Goal: Task Accomplishment & Management: Use online tool/utility

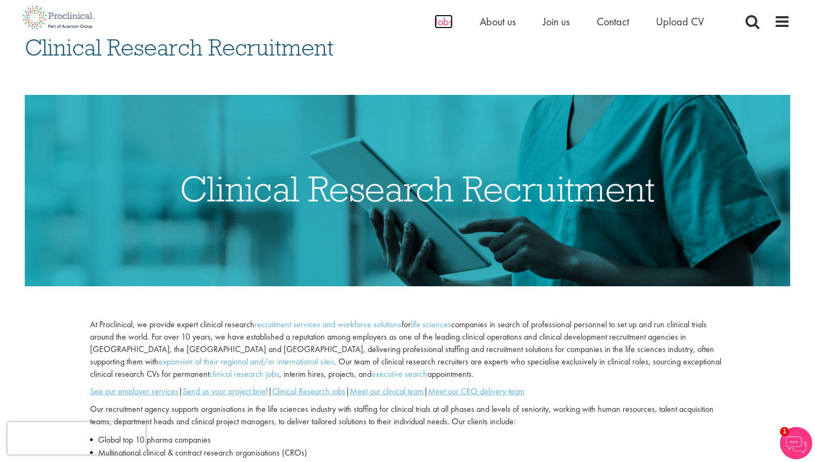
click at [435, 19] on span "Jobs" at bounding box center [443, 22] width 18 height 14
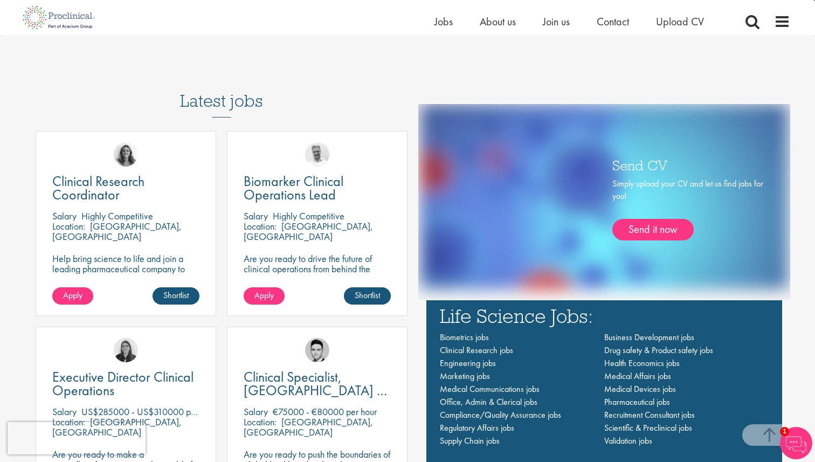
scroll to position [680, 0]
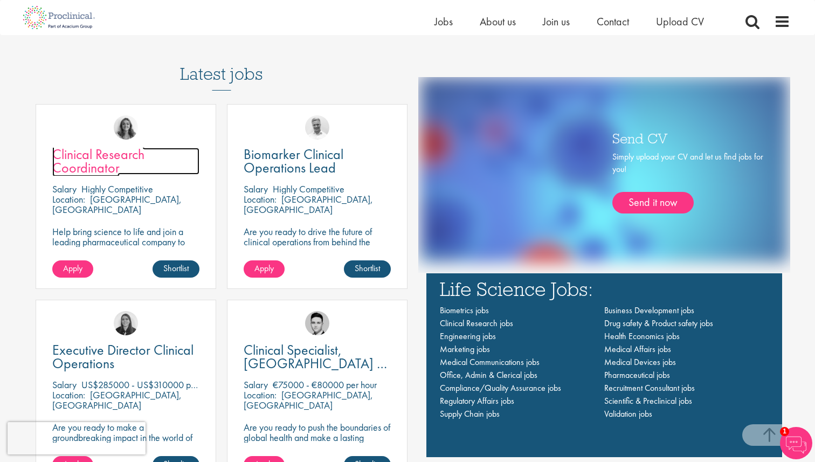
click at [108, 168] on span "Clinical Research Coordinator" at bounding box center [98, 161] width 92 height 32
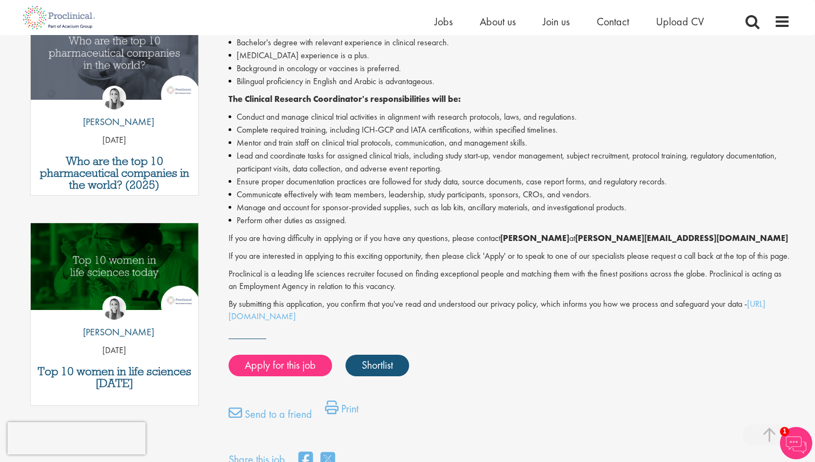
scroll to position [383, 0]
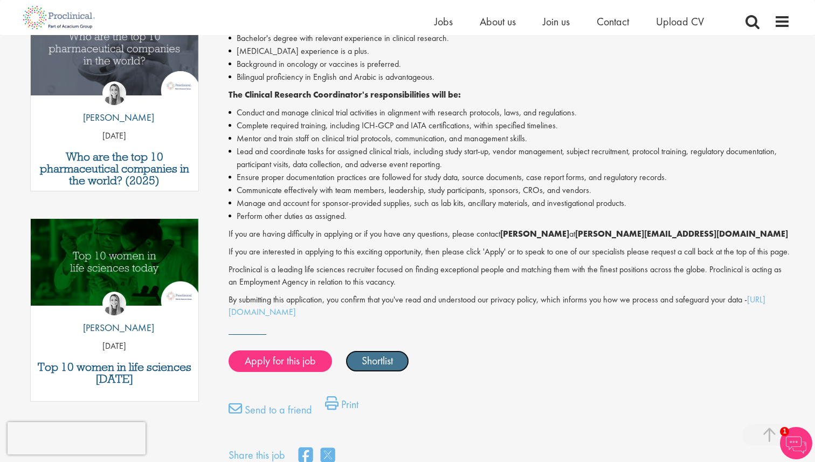
click at [384, 372] on link "Shortlist" at bounding box center [377, 361] width 64 height 22
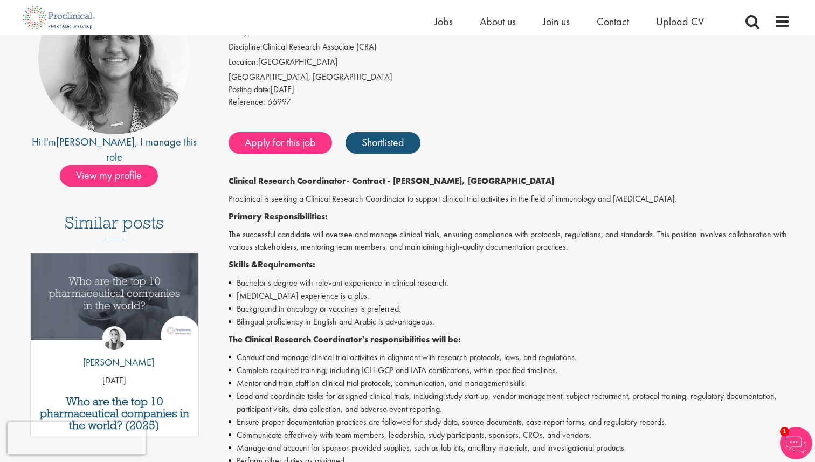
scroll to position [0, 0]
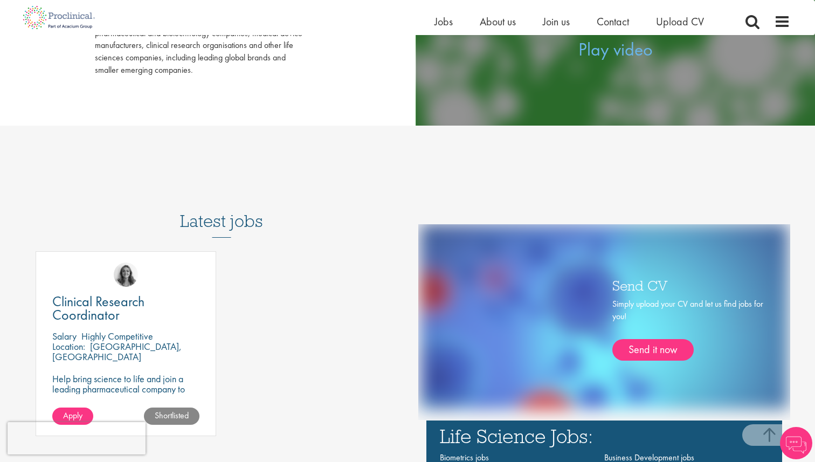
scroll to position [440, 0]
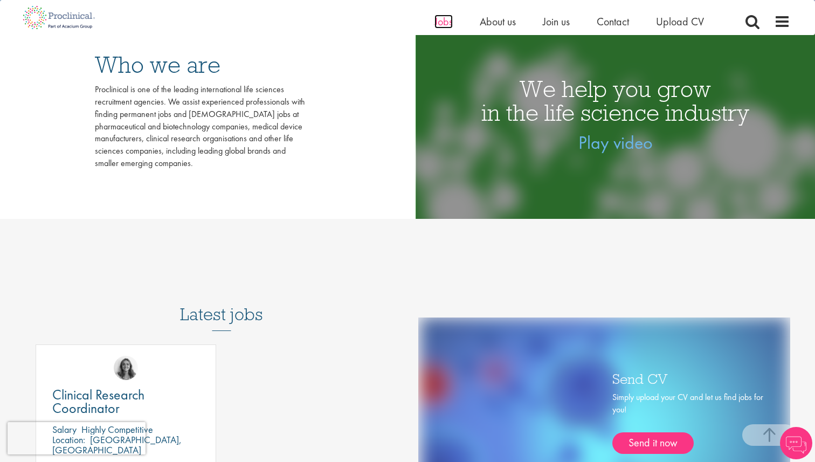
click at [444, 22] on span "Jobs" at bounding box center [443, 22] width 18 height 14
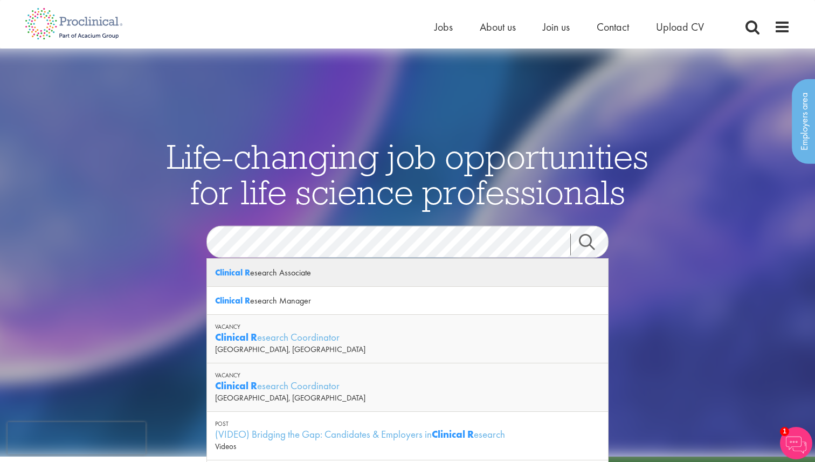
click at [281, 274] on div "Clinical R esearch Associate" at bounding box center [407, 273] width 401 height 28
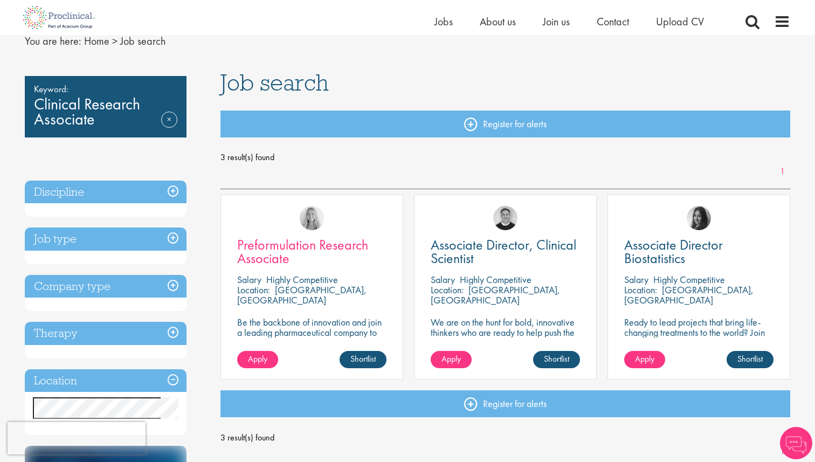
scroll to position [47, 0]
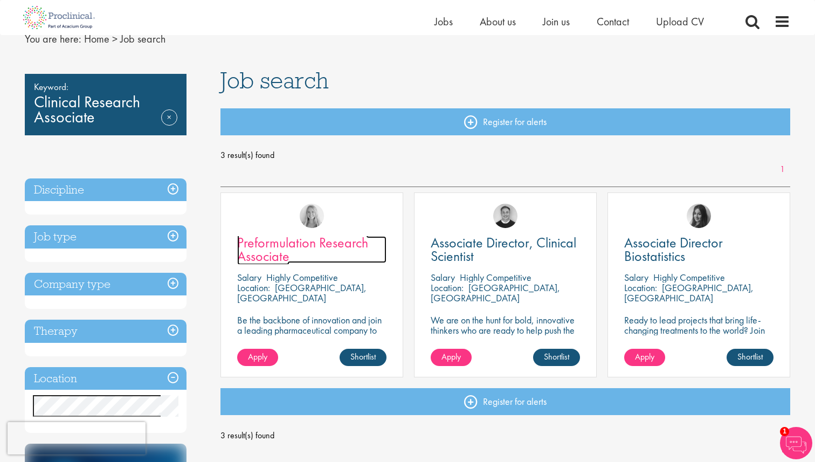
click at [348, 247] on span "Preformulation Research Associate" at bounding box center [302, 249] width 131 height 32
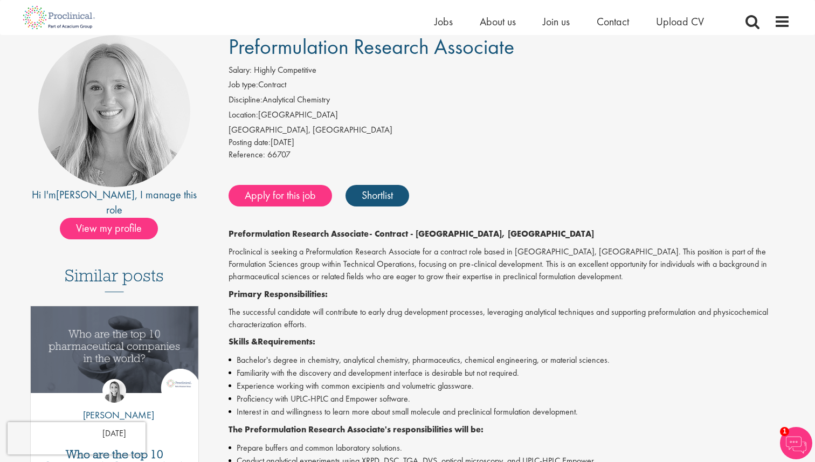
scroll to position [50, 0]
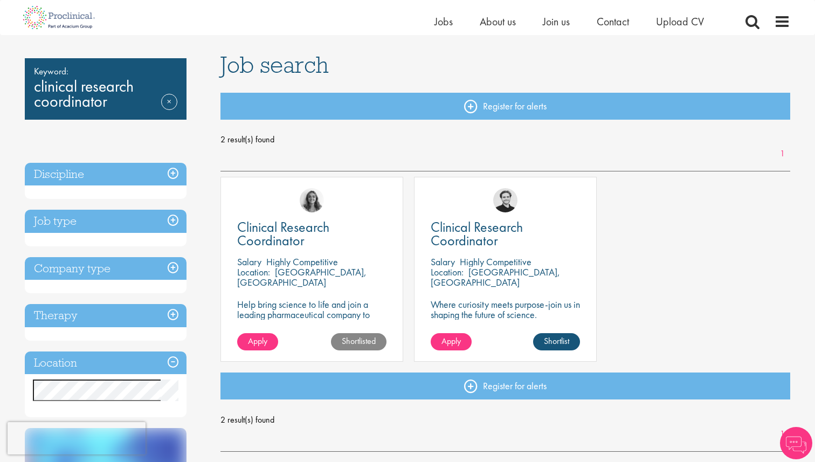
scroll to position [64, 0]
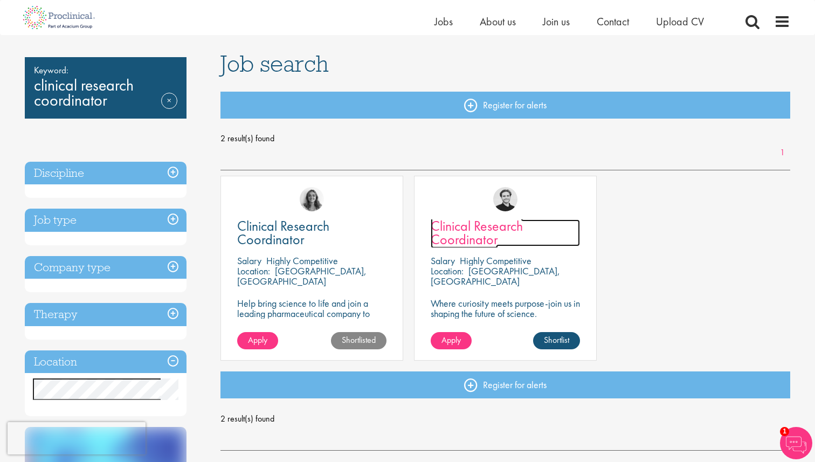
click at [475, 227] on span "Clinical Research Coordinator" at bounding box center [476, 233] width 92 height 32
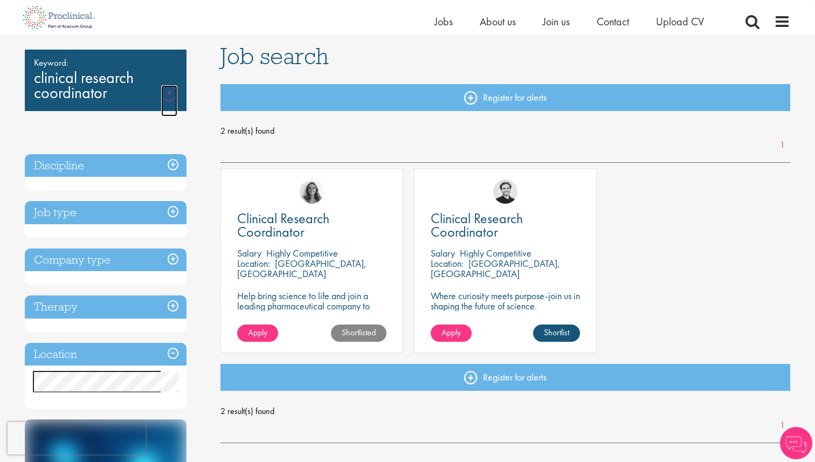
click at [168, 95] on link "Remove" at bounding box center [169, 100] width 16 height 31
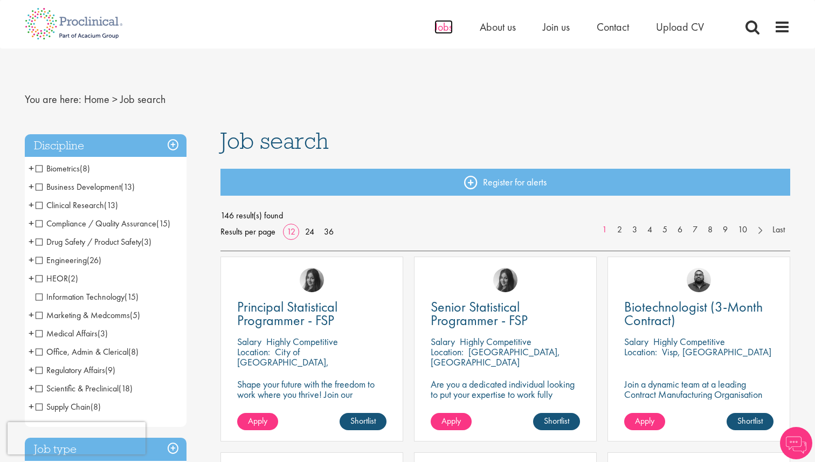
click at [436, 28] on span "Jobs" at bounding box center [443, 27] width 18 height 14
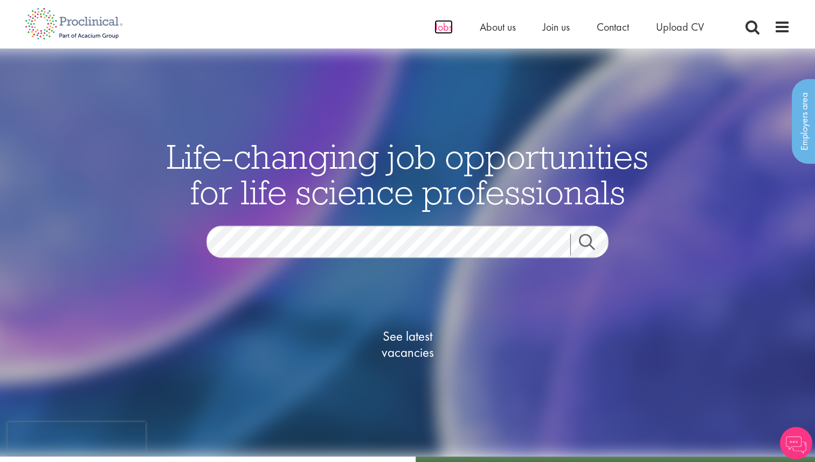
click at [441, 26] on span "Jobs" at bounding box center [443, 27] width 18 height 14
click at [593, 245] on link "Search" at bounding box center [593, 245] width 46 height 22
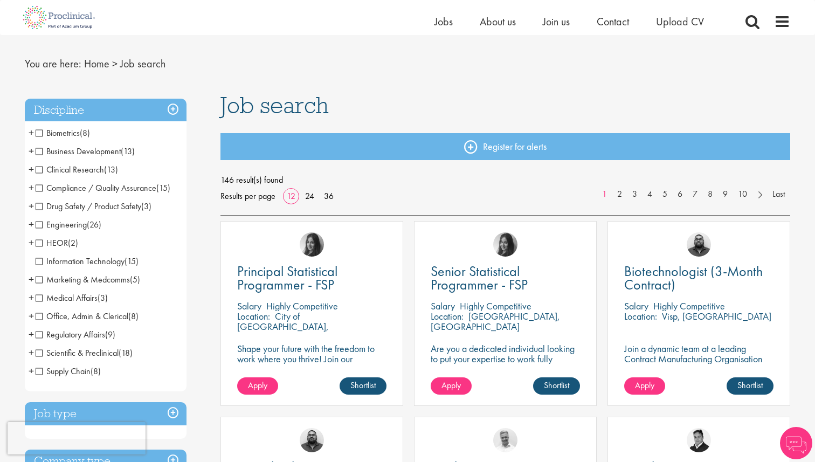
scroll to position [23, 0]
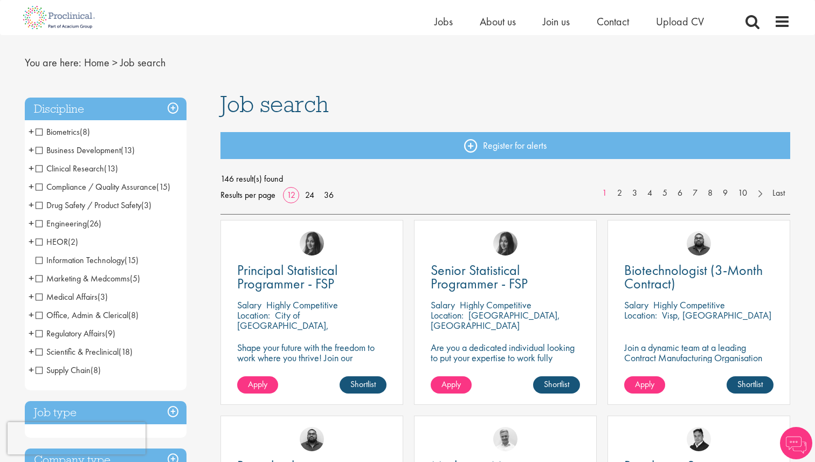
click at [41, 168] on span "Clinical Research" at bounding box center [70, 168] width 68 height 11
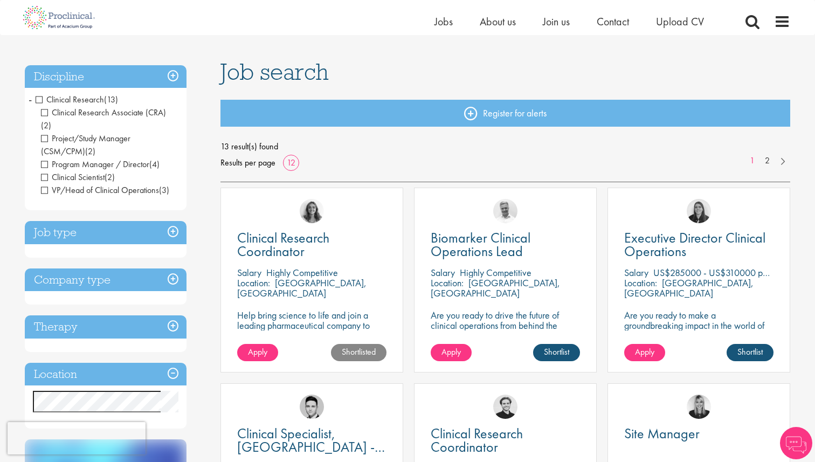
scroll to position [53, 0]
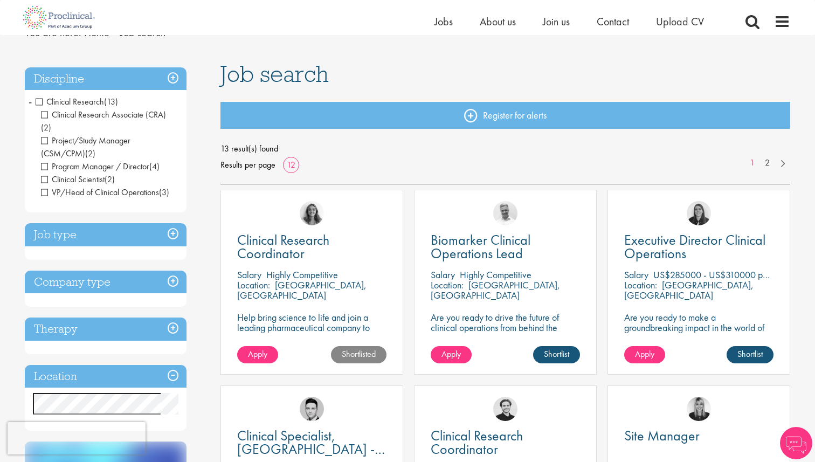
click at [172, 77] on h3 "Discipline" at bounding box center [106, 78] width 162 height 23
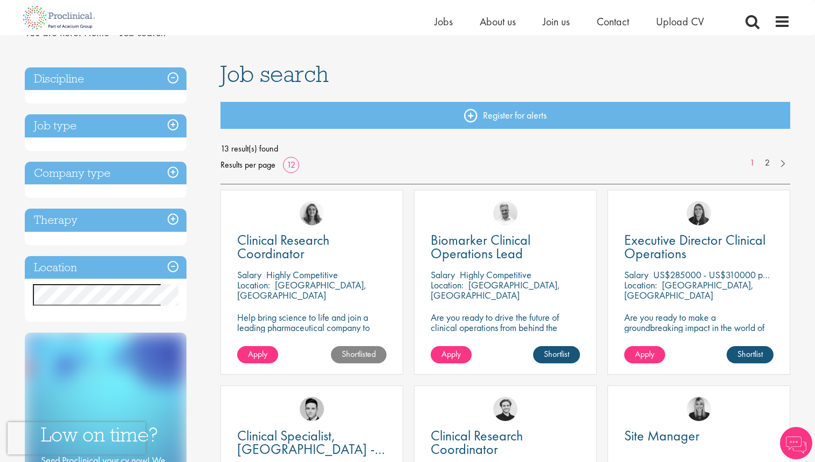
click at [172, 77] on h3 "Discipline" at bounding box center [106, 78] width 162 height 23
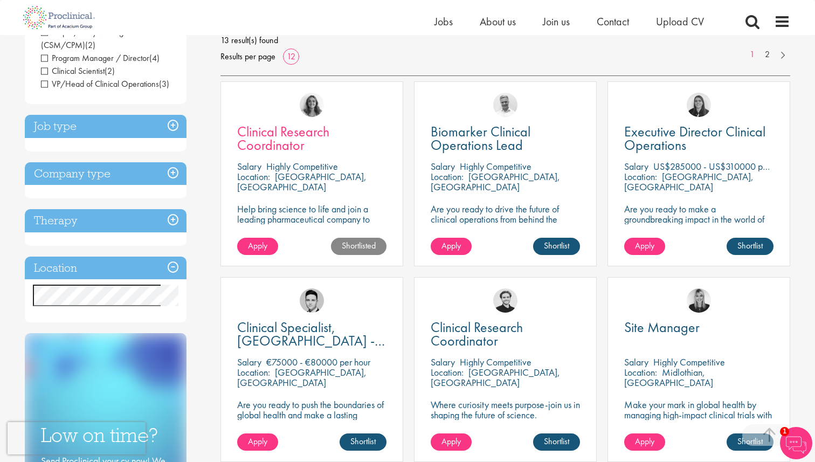
scroll to position [163, 0]
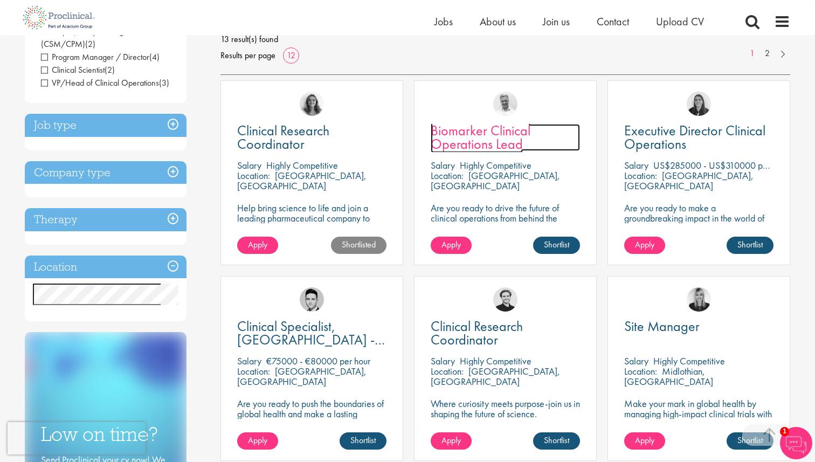
click at [534, 124] on link "Biomarker Clinical Operations Lead" at bounding box center [504, 137] width 149 height 27
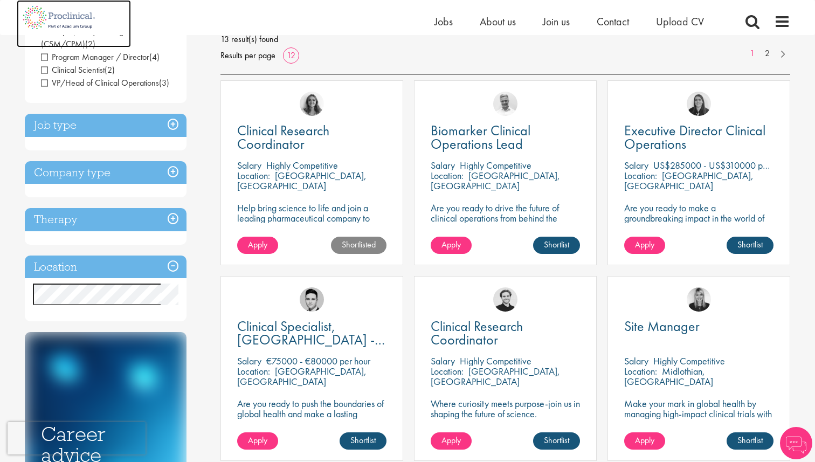
click at [81, 15] on img at bounding box center [59, 17] width 85 height 35
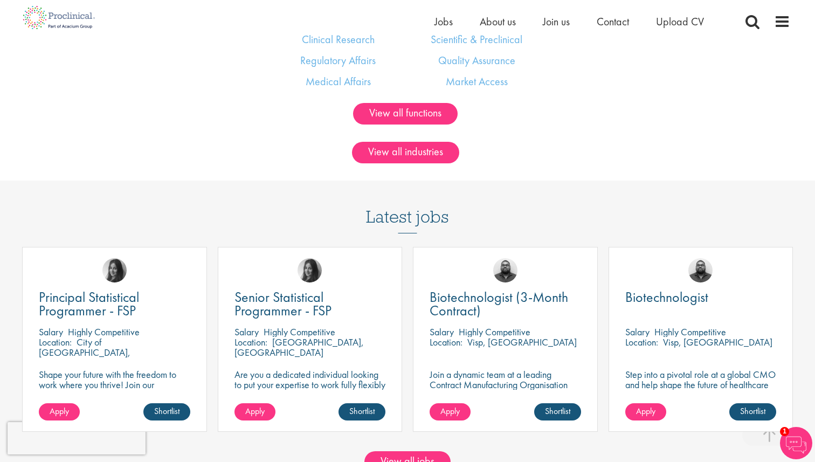
scroll to position [809, 0]
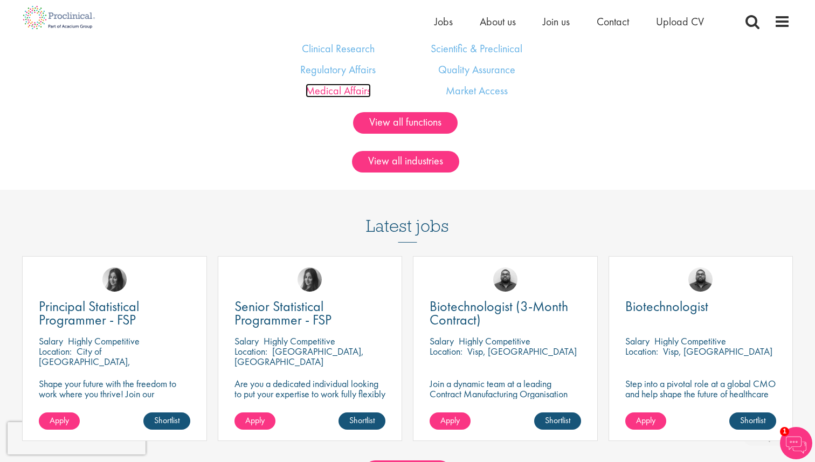
click at [342, 93] on link "Medical Affairs" at bounding box center [337, 91] width 65 height 14
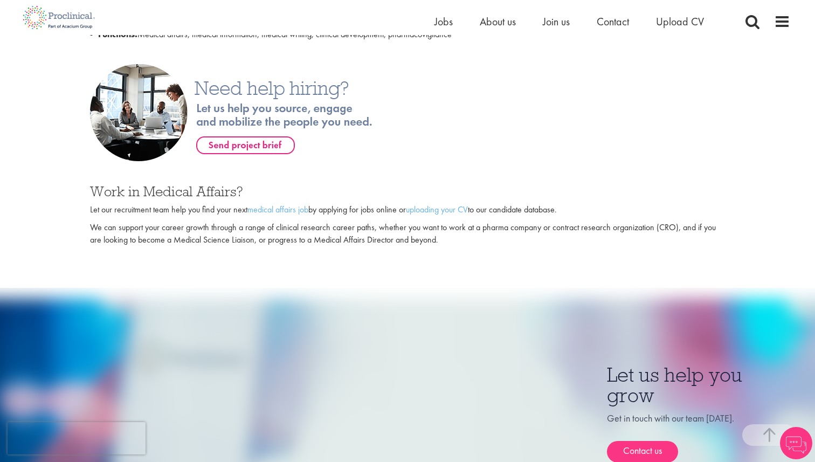
scroll to position [582, 0]
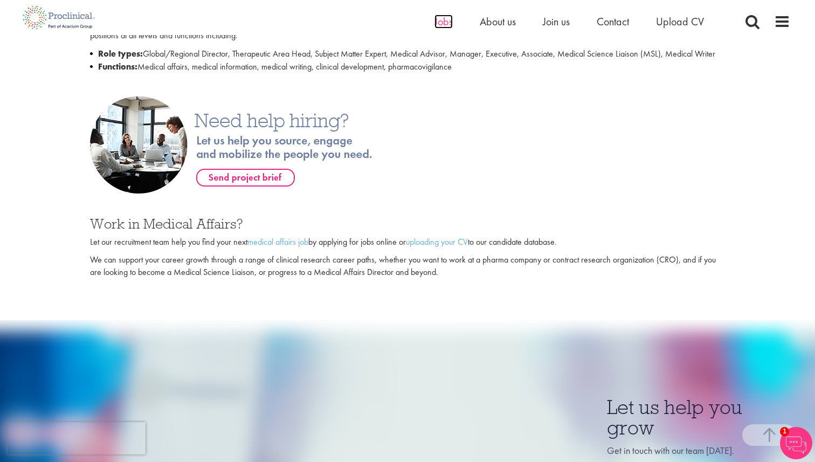
click at [444, 24] on span "Jobs" at bounding box center [443, 22] width 18 height 14
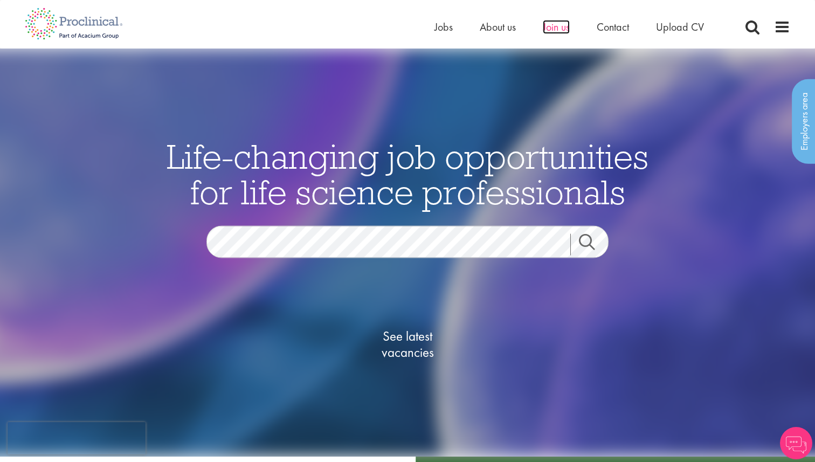
click at [565, 30] on span "Join us" at bounding box center [556, 27] width 27 height 14
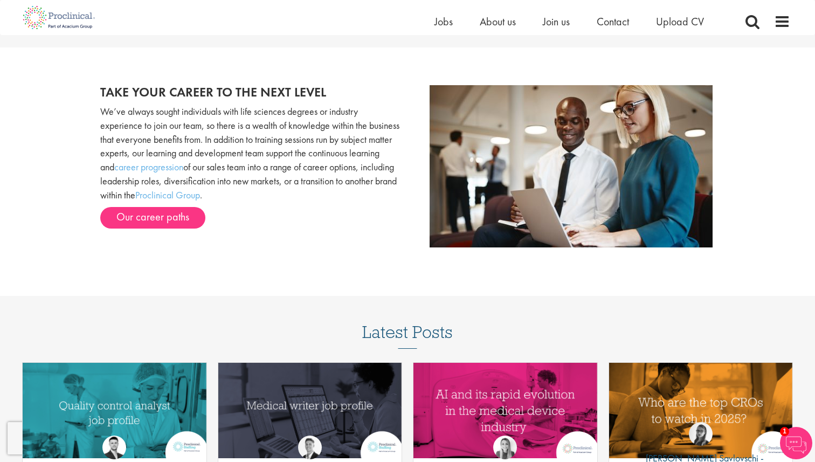
scroll to position [1131, 0]
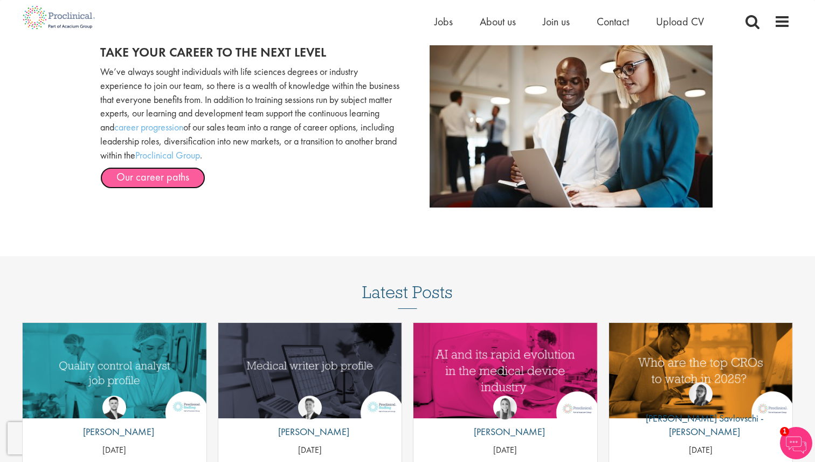
click at [183, 177] on link "Our career paths" at bounding box center [152, 178] width 105 height 22
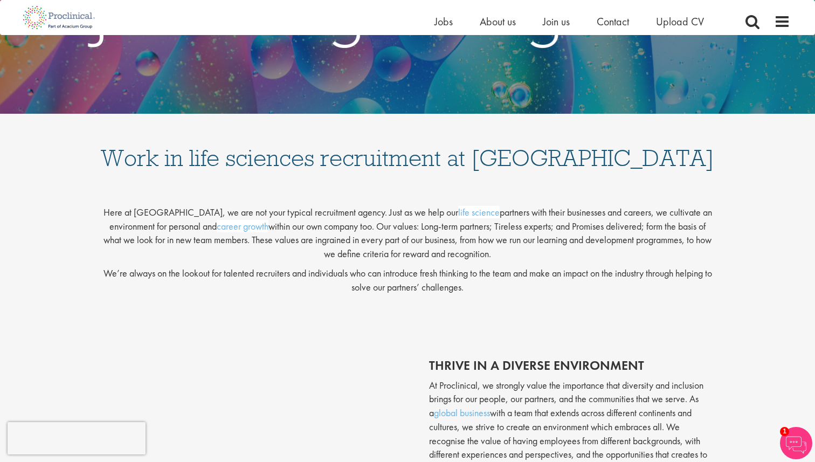
scroll to position [0, 0]
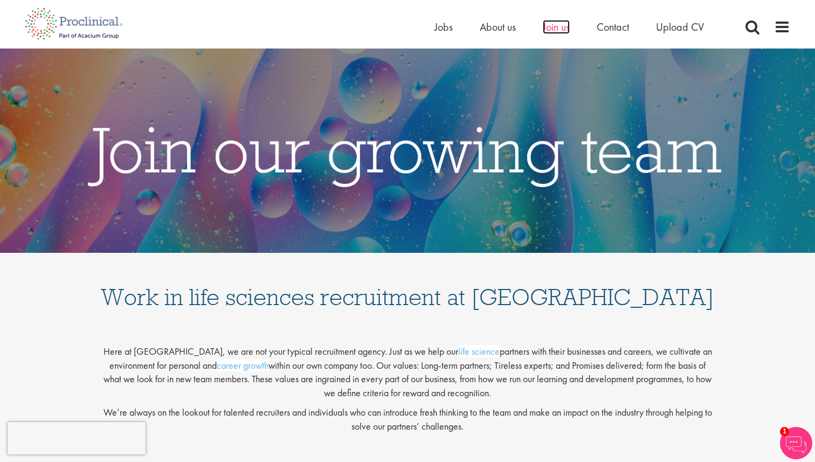
click at [550, 30] on span "Join us" at bounding box center [556, 27] width 27 height 14
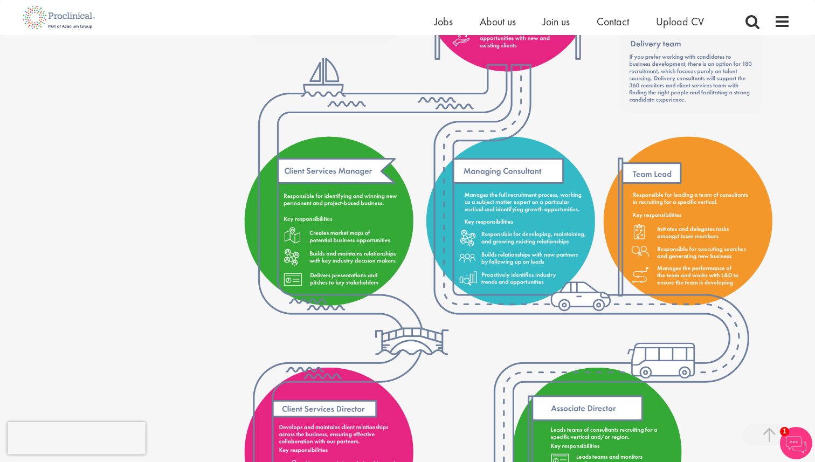
scroll to position [962, 0]
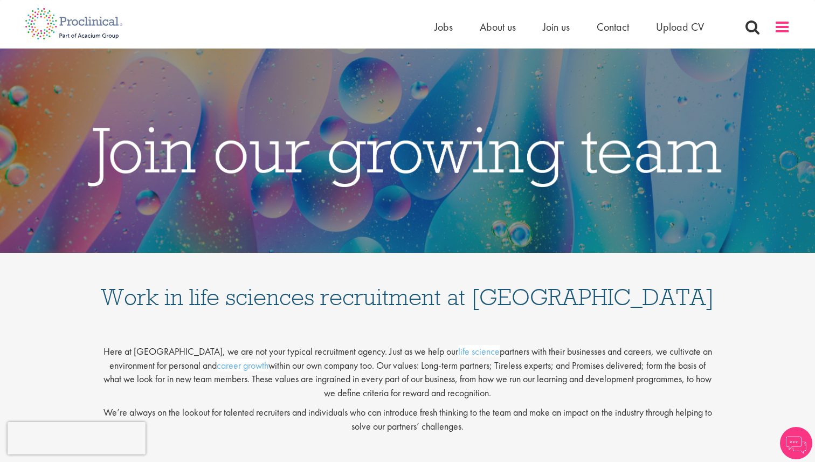
click at [784, 28] on span at bounding box center [782, 27] width 16 height 16
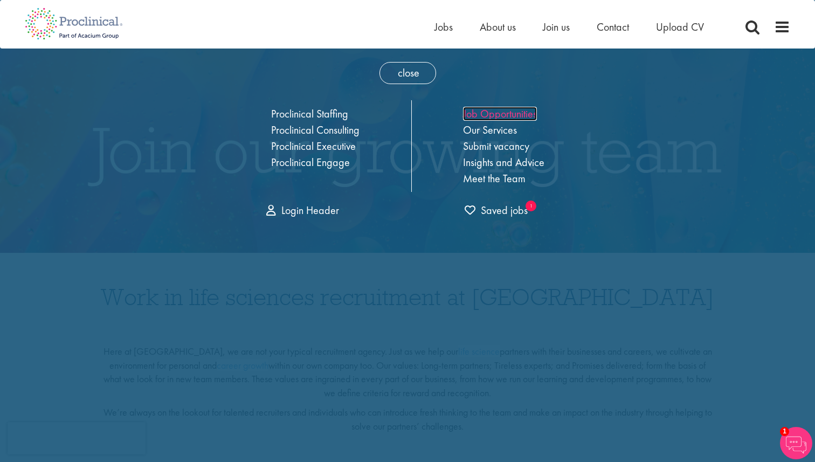
click at [522, 114] on link "Job Opportunities" at bounding box center [500, 114] width 74 height 14
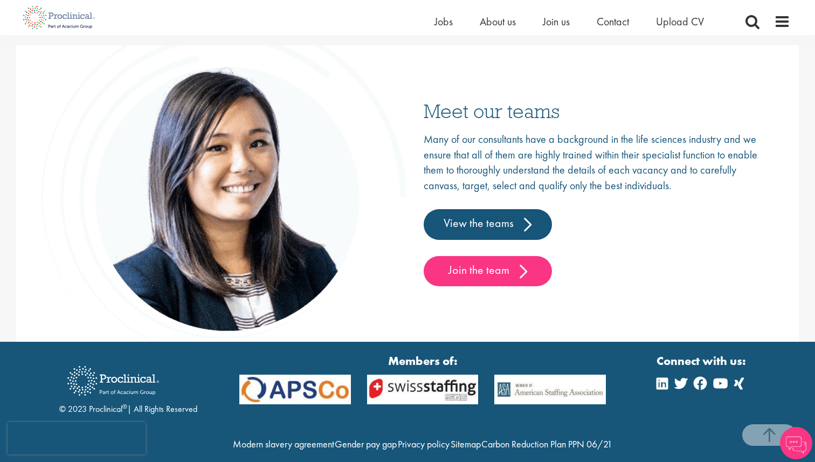
scroll to position [1691, 0]
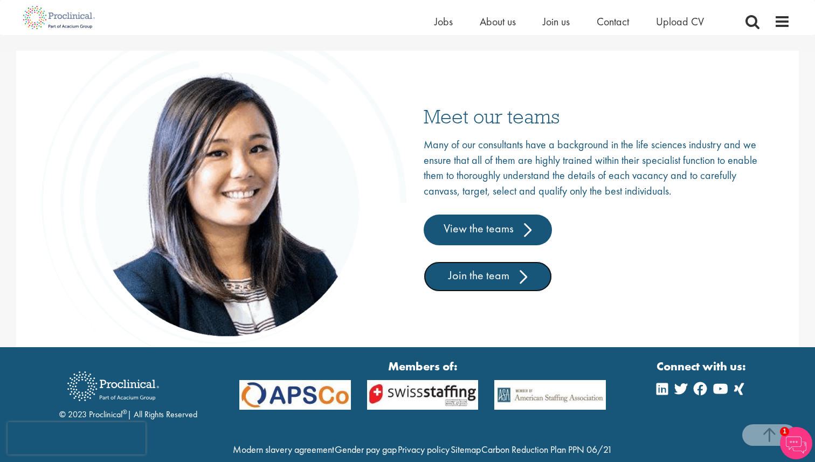
click at [485, 281] on link "Join the team" at bounding box center [487, 276] width 128 height 30
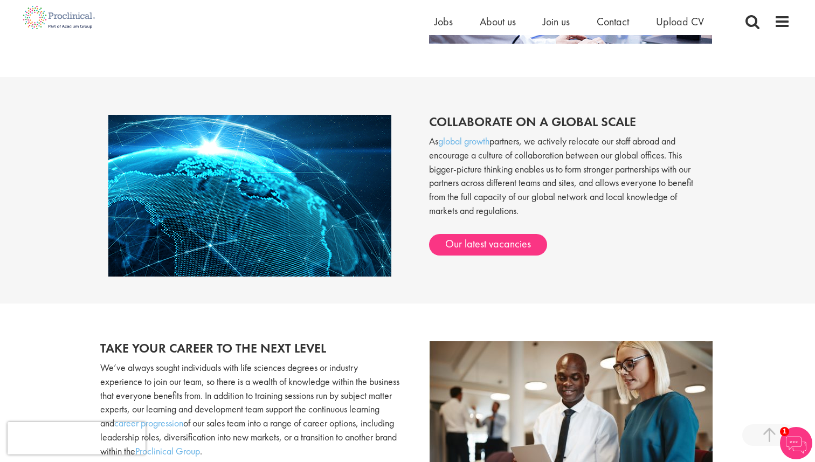
scroll to position [836, 0]
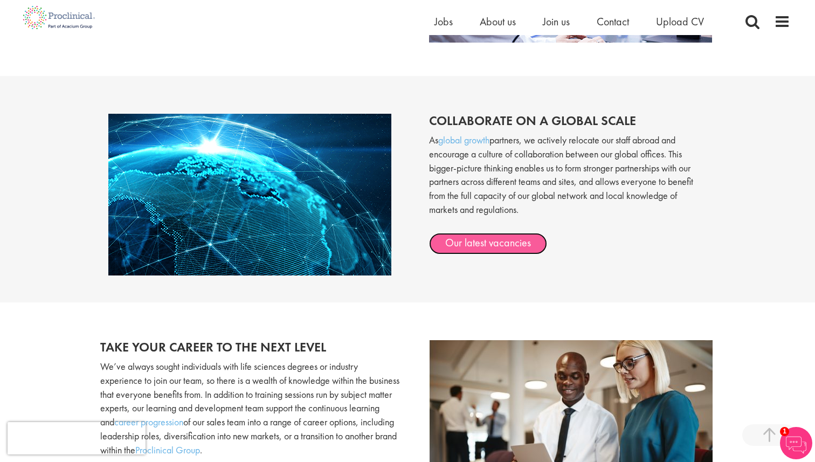
click at [492, 243] on link "Our latest vacancies" at bounding box center [488, 244] width 118 height 22
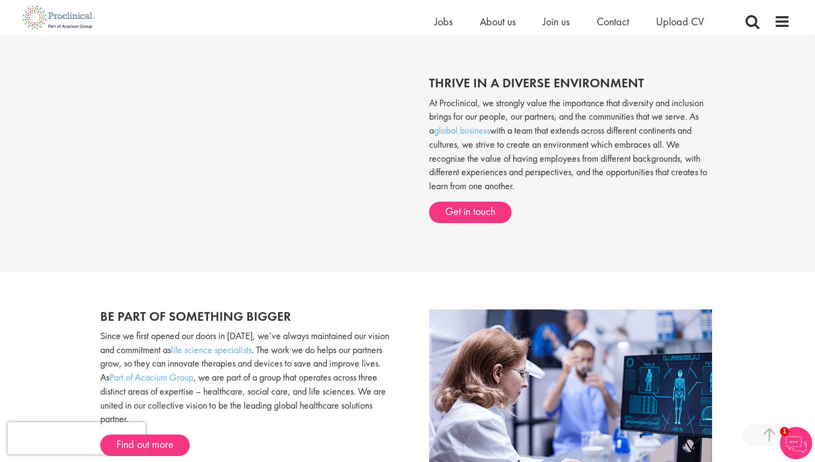
scroll to position [283, 0]
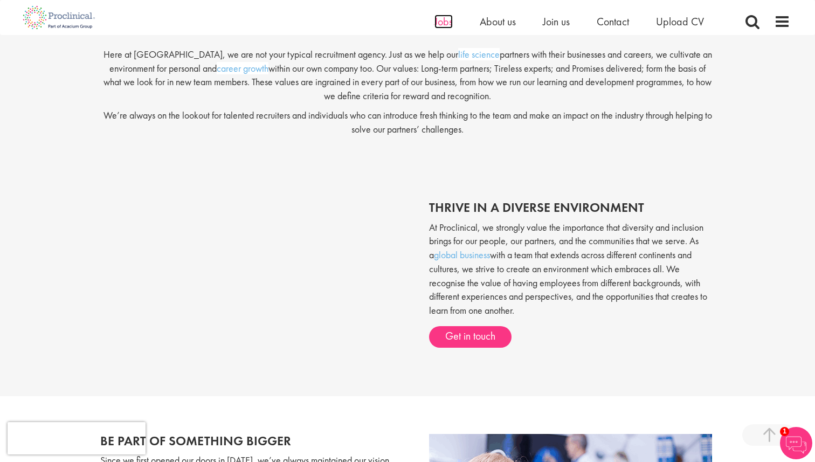
click at [441, 19] on span "Jobs" at bounding box center [443, 22] width 18 height 14
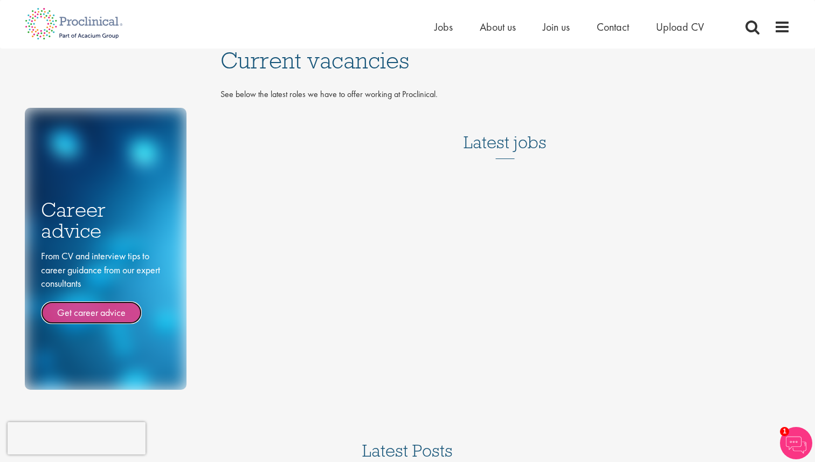
click at [109, 309] on link "Get career advice" at bounding box center [91, 312] width 101 height 23
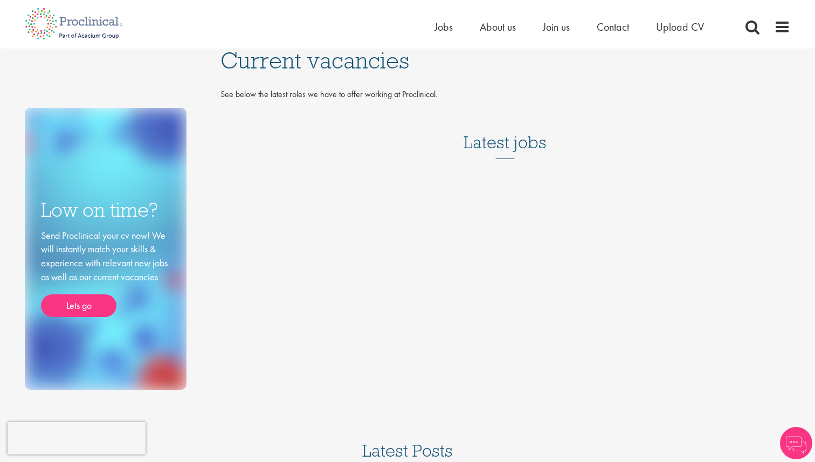
click at [497, 142] on h3 "Latest jobs" at bounding box center [504, 132] width 83 height 53
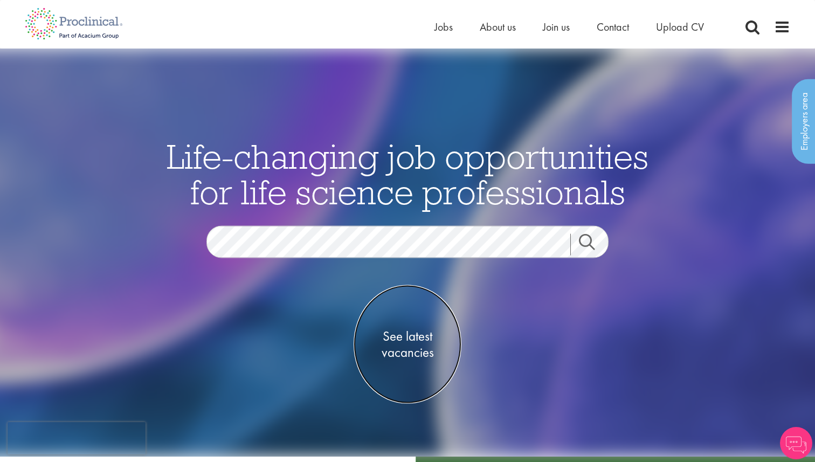
click at [401, 342] on span "See latest vacancies" at bounding box center [407, 344] width 108 height 32
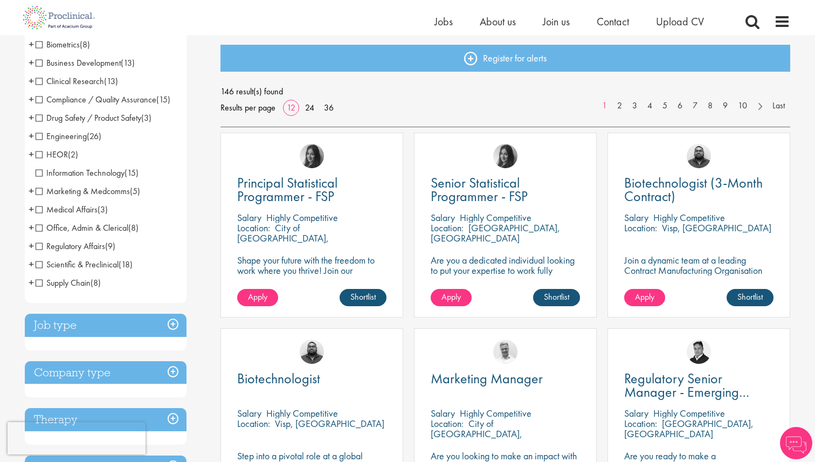
scroll to position [123, 0]
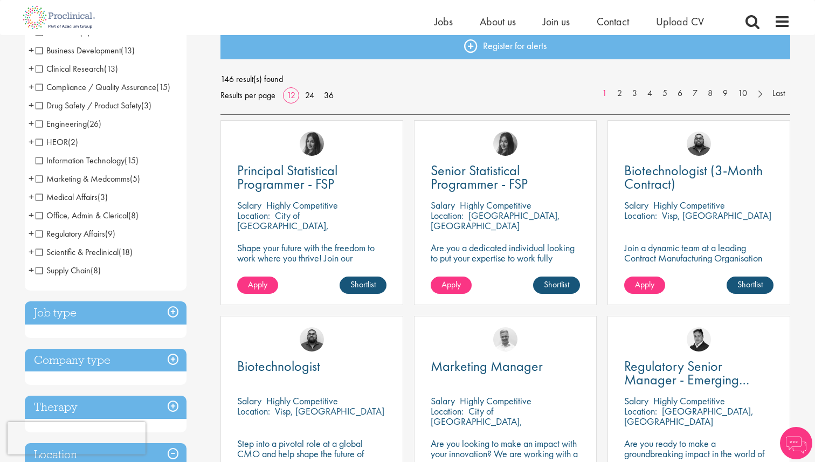
click at [157, 317] on h3 "Job type" at bounding box center [106, 312] width 162 height 23
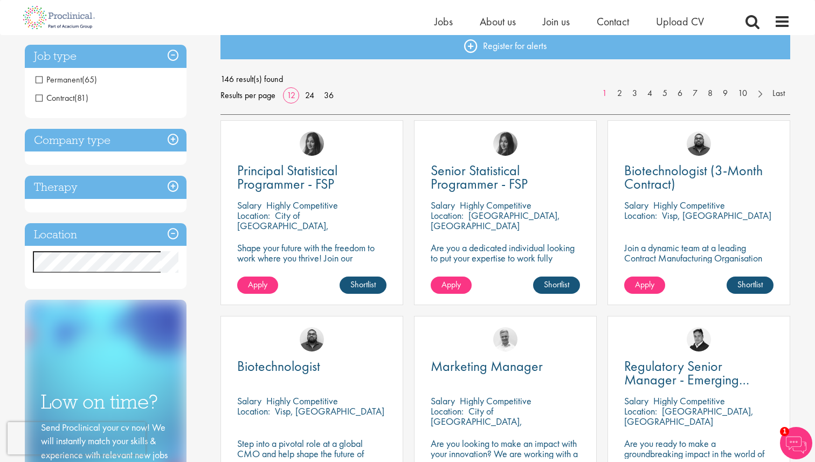
click at [175, 144] on h3 "Company type" at bounding box center [106, 140] width 162 height 23
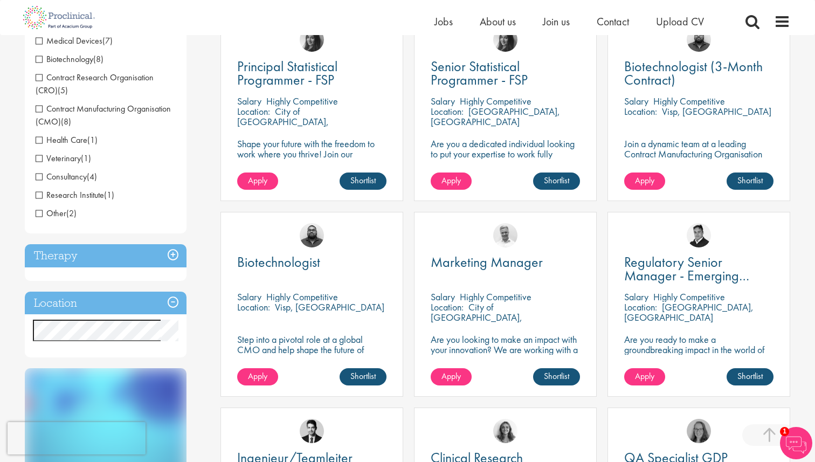
scroll to position [245, 0]
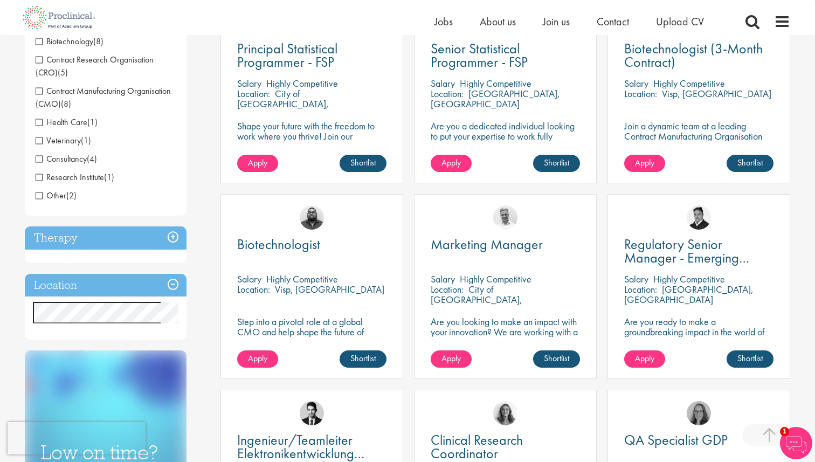
click at [170, 239] on h3 "Therapy" at bounding box center [106, 237] width 162 height 23
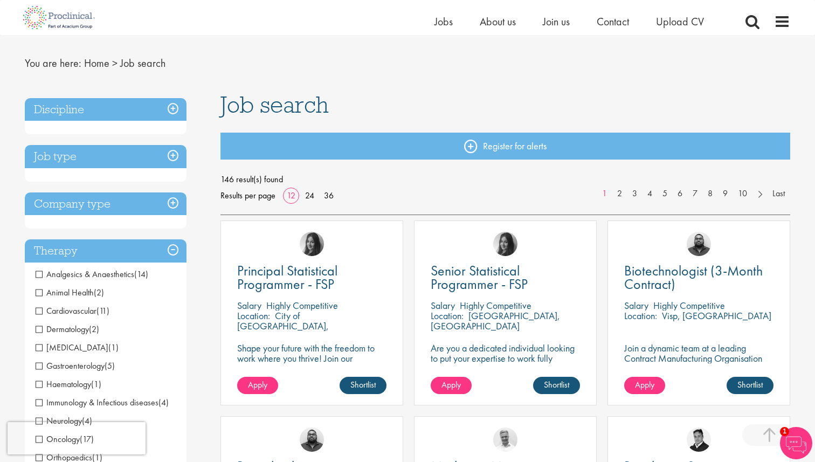
scroll to position [0, 0]
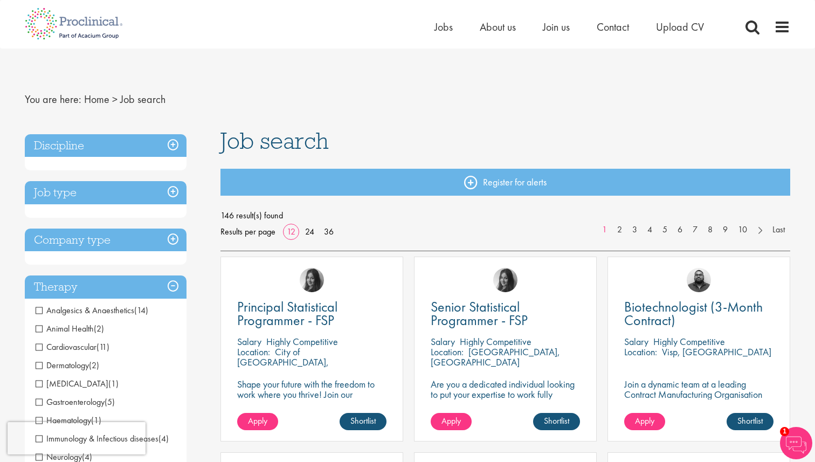
click at [173, 184] on h3 "Job type" at bounding box center [106, 192] width 162 height 23
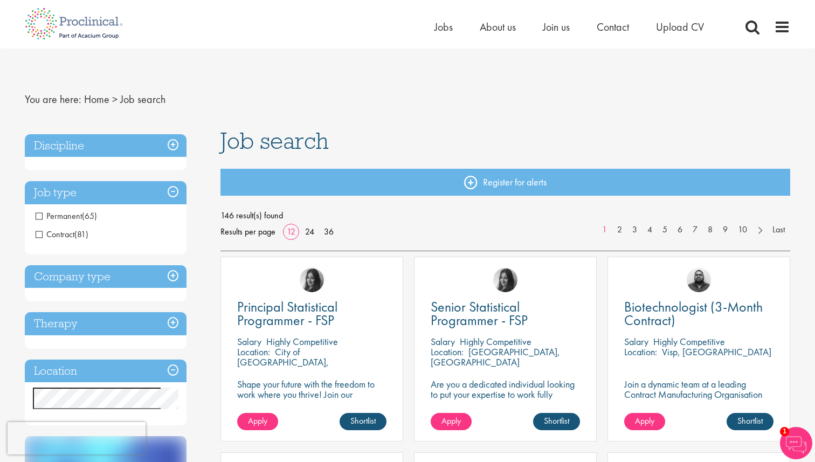
click at [85, 213] on span "(65)" at bounding box center [89, 215] width 15 height 11
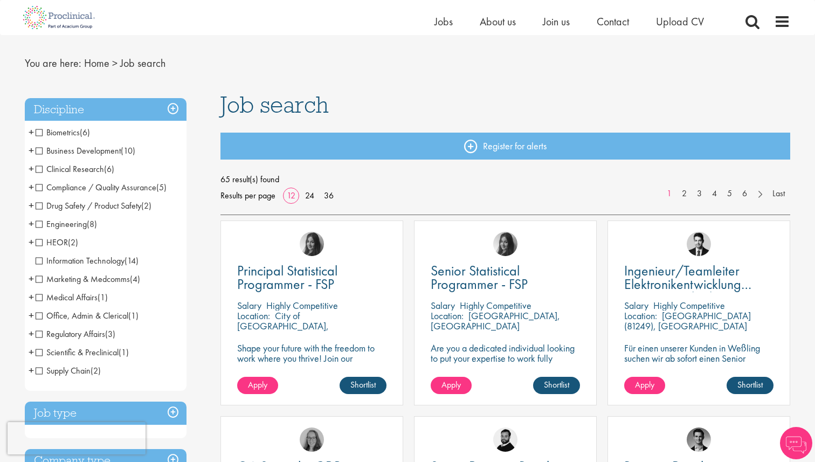
scroll to position [24, 0]
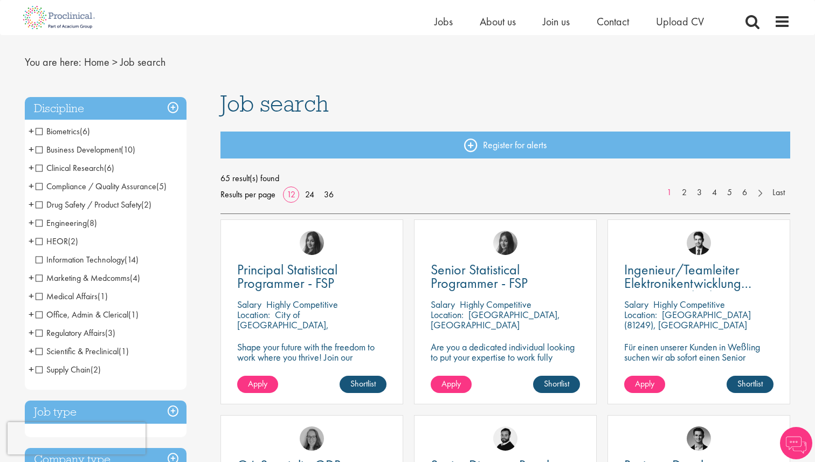
click at [40, 170] on span "Clinical Research" at bounding box center [70, 167] width 68 height 11
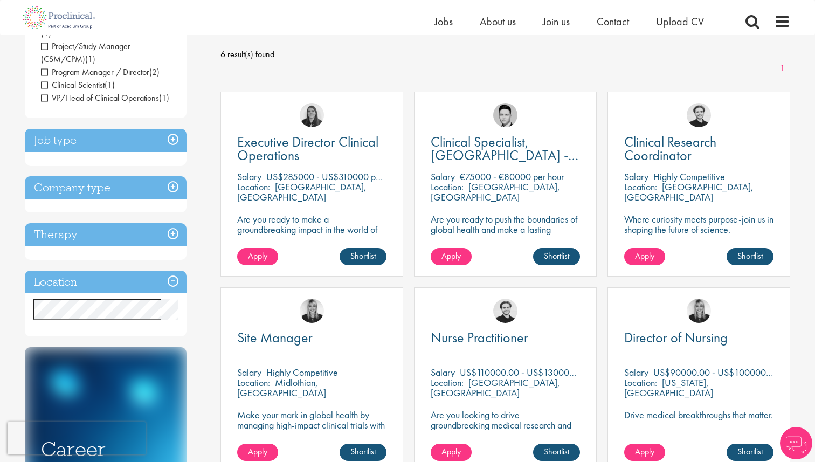
scroll to position [149, 0]
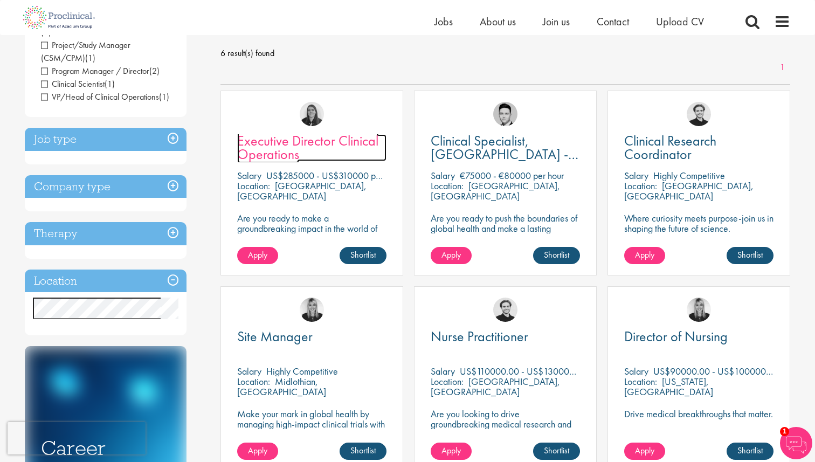
click at [269, 144] on span "Executive Director Clinical Operations" at bounding box center [307, 147] width 141 height 32
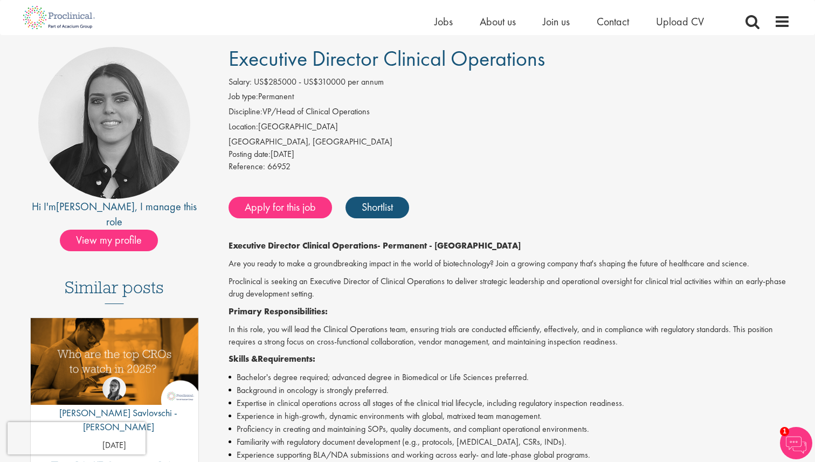
scroll to position [57, 0]
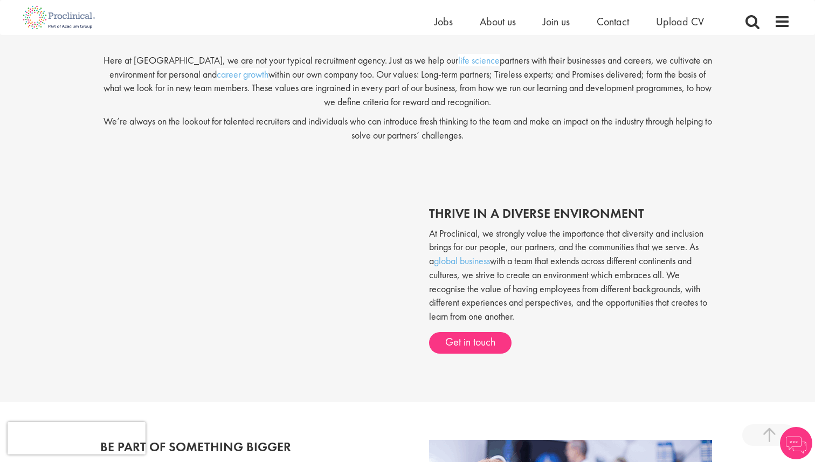
scroll to position [268, 0]
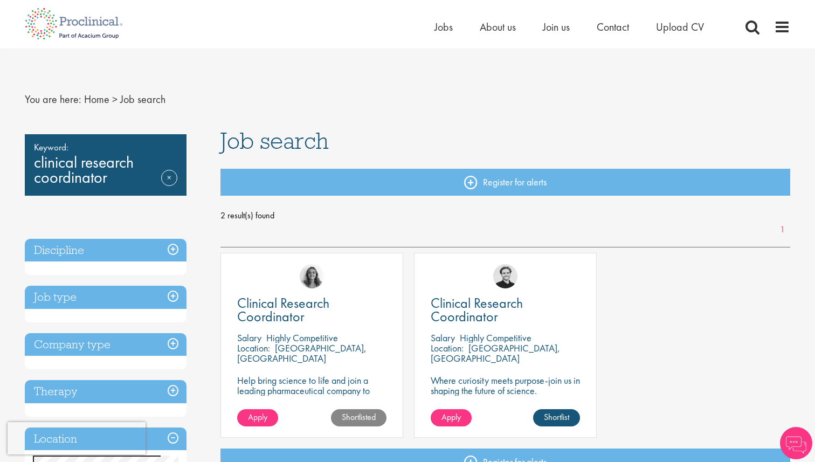
scroll to position [71, 0]
